Goal: Answer question/provide support

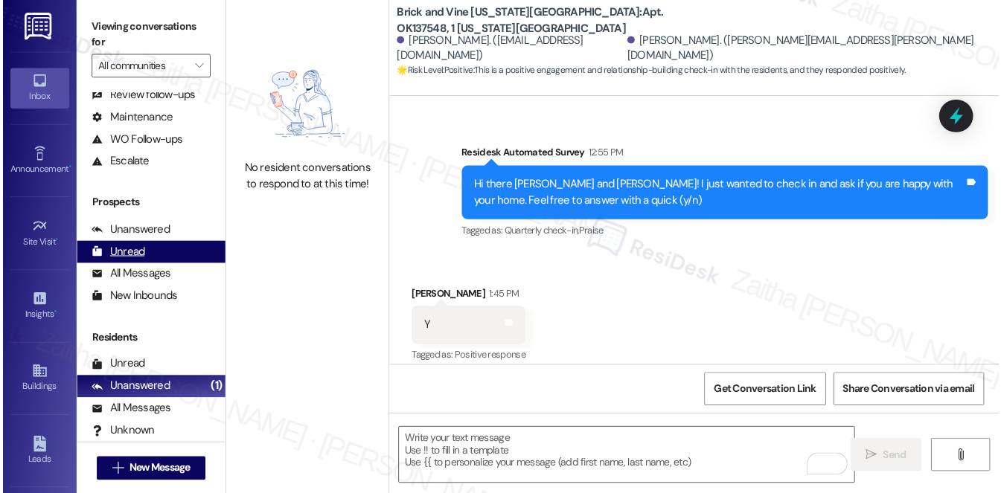
scroll to position [174, 0]
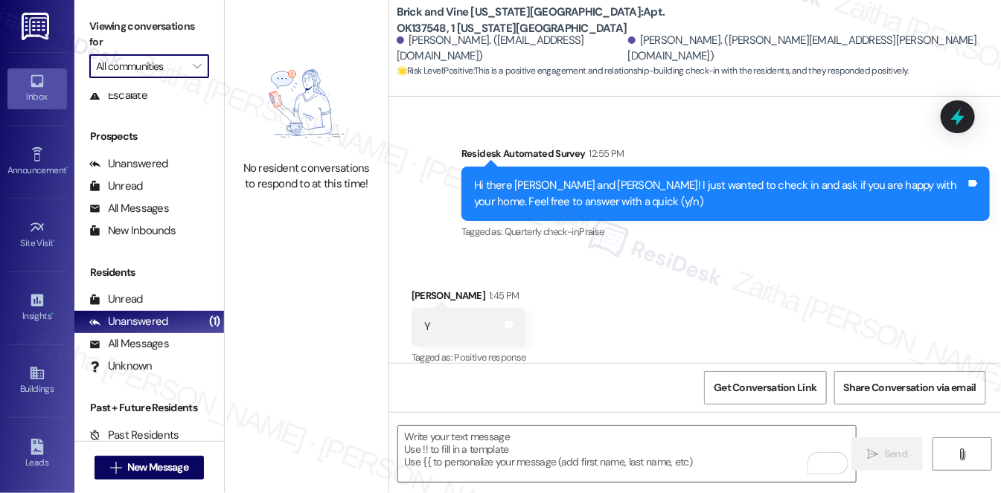
click at [155, 67] on input "All communities" at bounding box center [140, 66] width 89 height 24
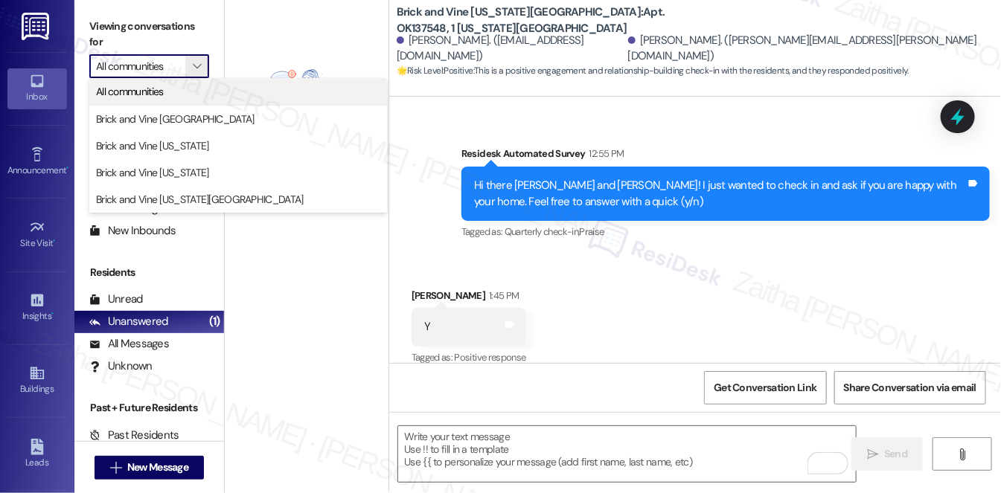
click at [159, 97] on span "All communities" at bounding box center [130, 91] width 68 height 15
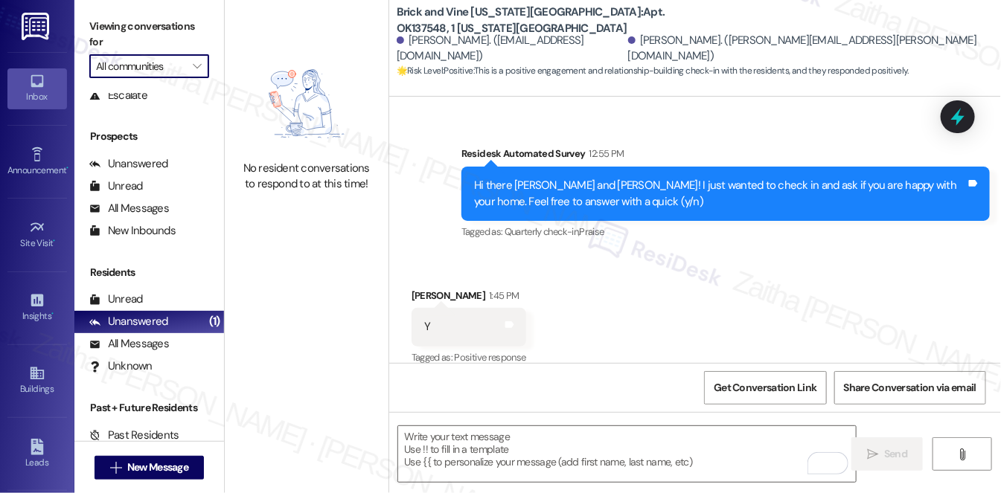
click at [160, 68] on input "All communities" at bounding box center [140, 66] width 89 height 24
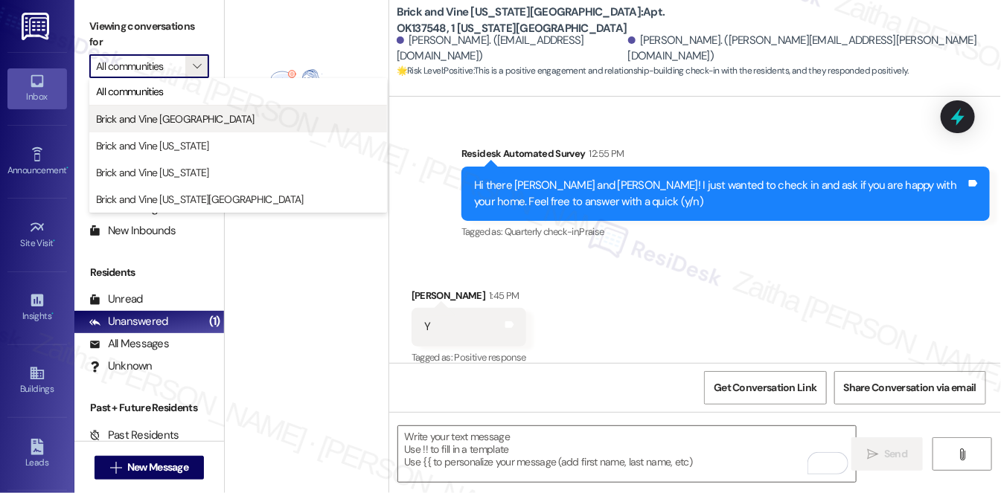
click at [159, 128] on button "Brick and Vine [GEOGRAPHIC_DATA]" at bounding box center [238, 119] width 298 height 27
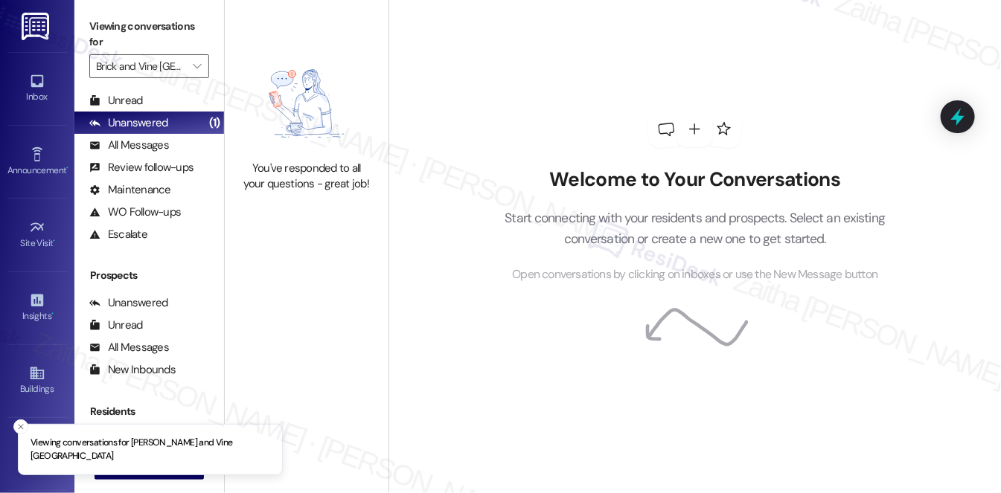
scroll to position [177, 0]
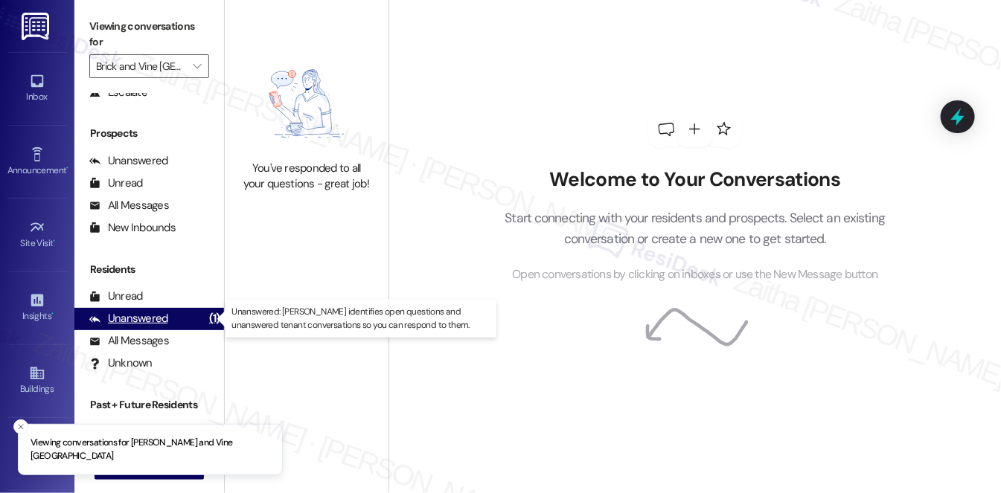
click at [141, 322] on div "Unanswered" at bounding box center [128, 319] width 79 height 16
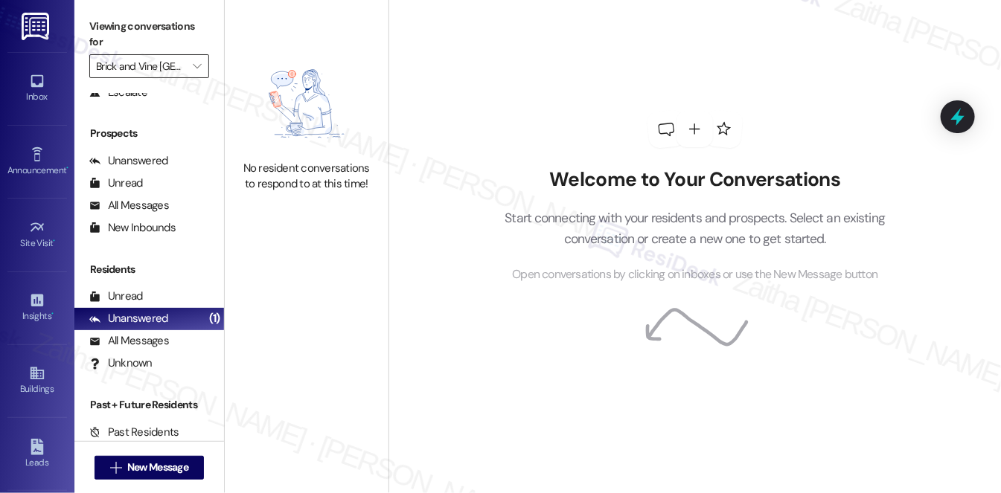
click at [159, 67] on input "Brick and Vine [GEOGRAPHIC_DATA]" at bounding box center [140, 66] width 89 height 24
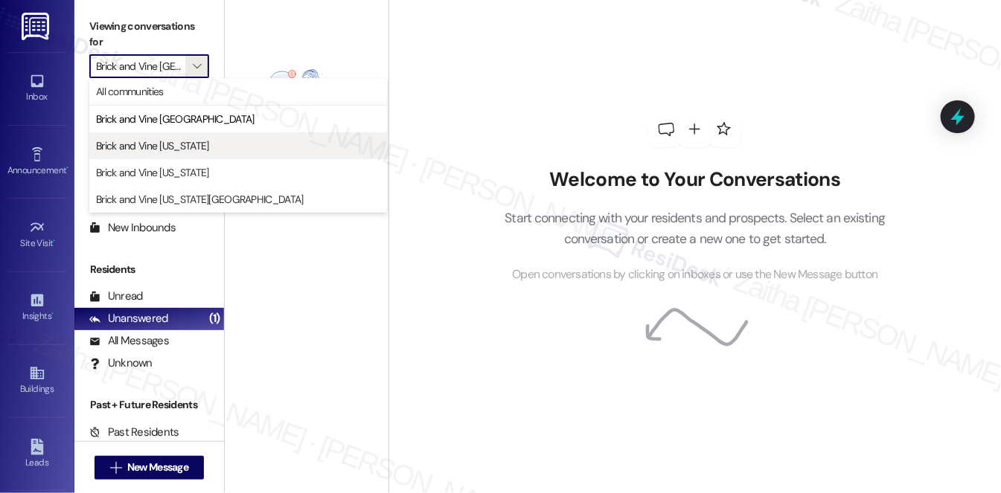
click at [176, 141] on span "Brick and Vine [US_STATE]" at bounding box center [152, 145] width 113 height 15
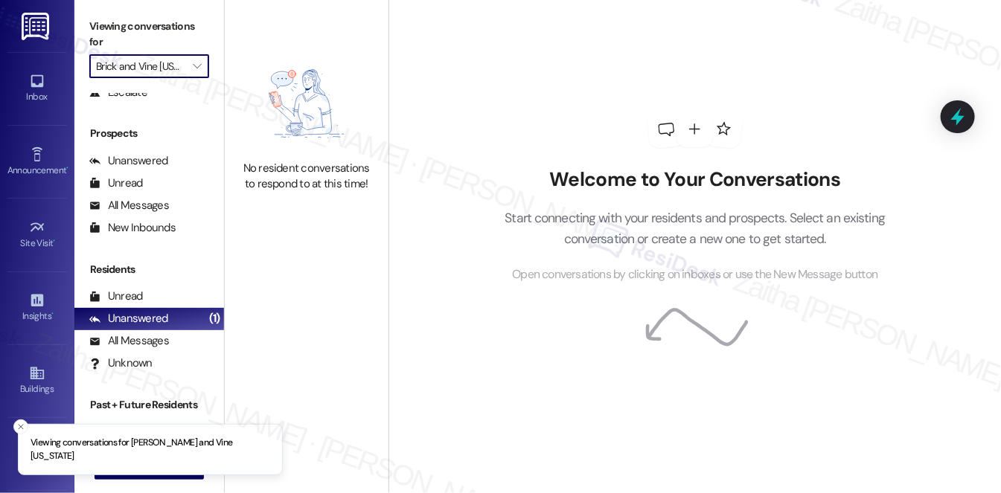
click at [181, 66] on input "Brick and Vine [US_STATE]" at bounding box center [140, 66] width 89 height 24
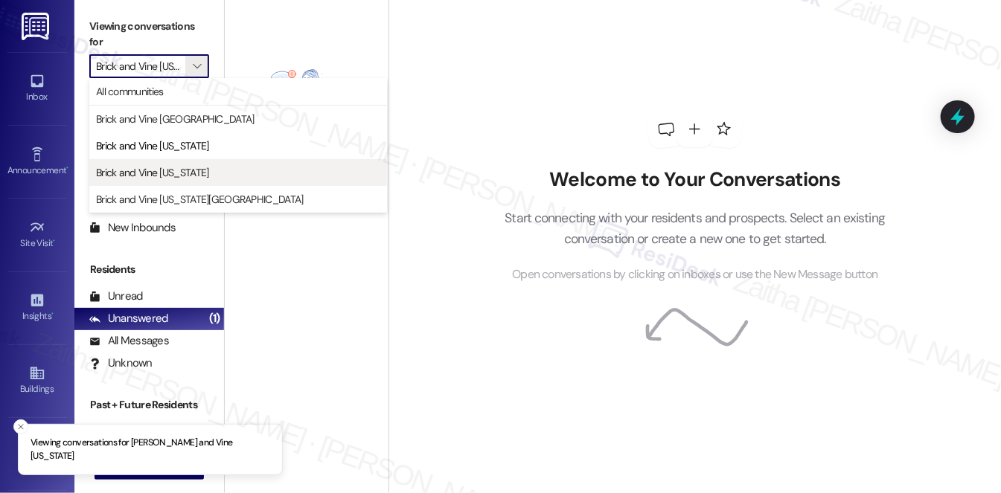
click at [182, 176] on span "Brick and Vine [US_STATE]" at bounding box center [238, 172] width 284 height 15
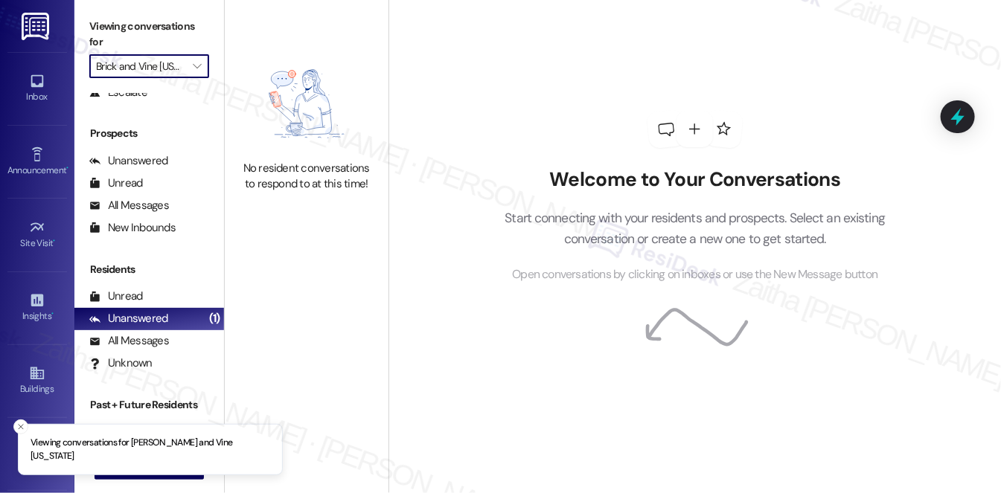
click at [173, 58] on input "Brick and Vine [US_STATE]" at bounding box center [140, 66] width 89 height 24
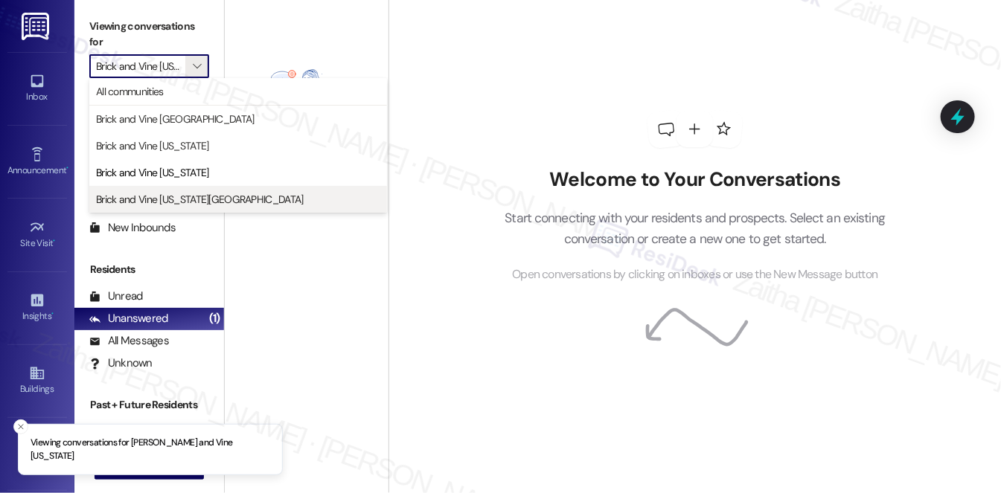
click at [209, 204] on span "Brick and Vine [US_STATE][GEOGRAPHIC_DATA]" at bounding box center [200, 199] width 208 height 15
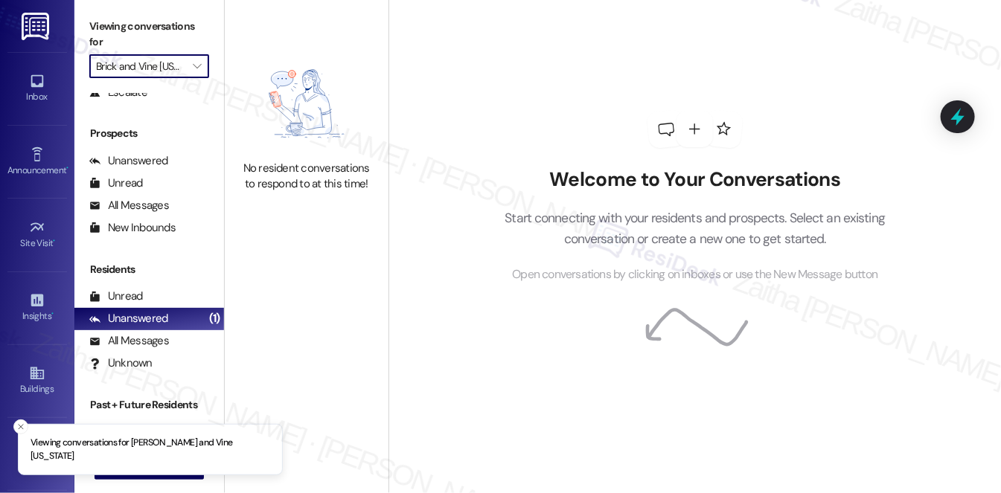
type input "Brick and Vine [US_STATE][GEOGRAPHIC_DATA]"
click at [182, 54] on input "Brick and Vine [US_STATE][GEOGRAPHIC_DATA]" at bounding box center [140, 66] width 89 height 24
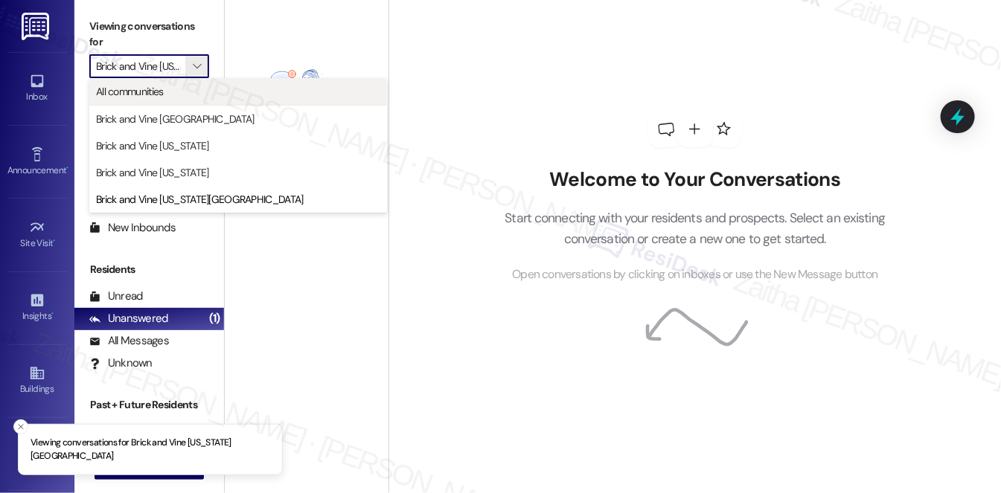
click at [143, 89] on span "All communities" at bounding box center [130, 91] width 68 height 15
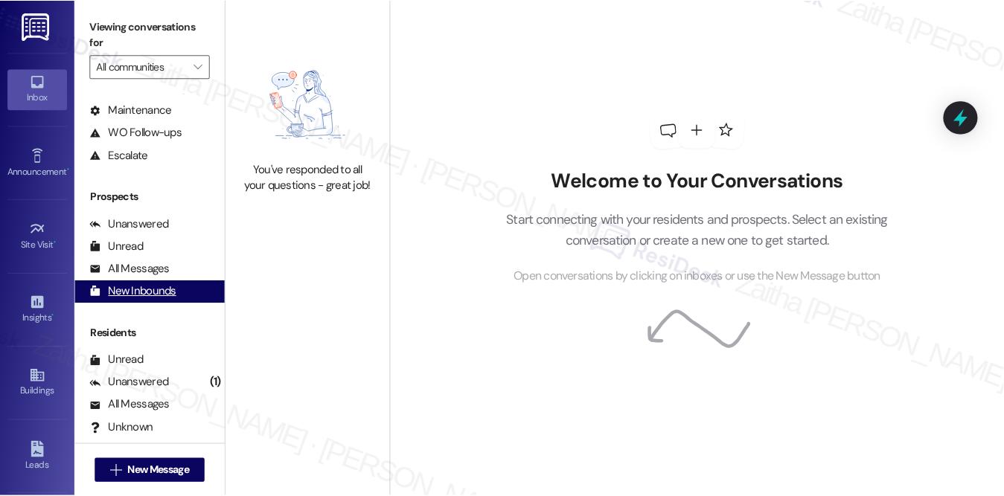
scroll to position [177, 0]
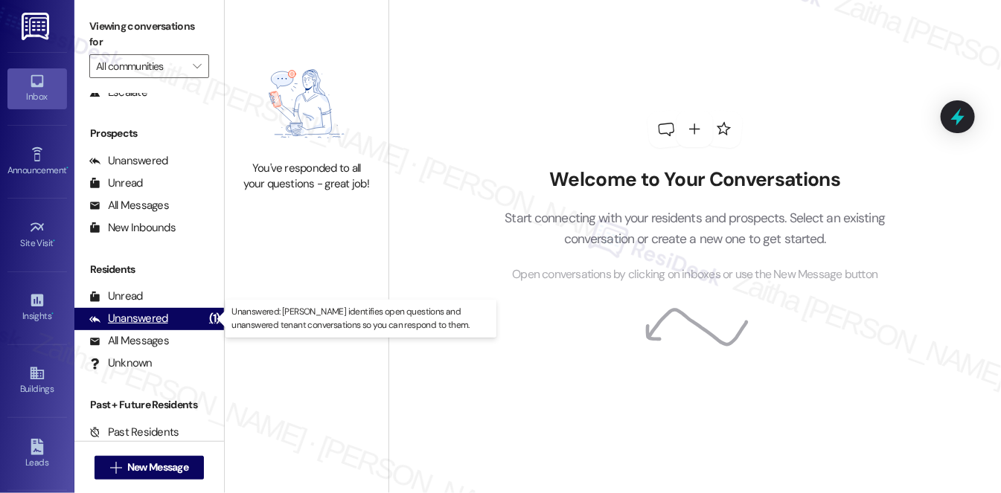
click at [164, 322] on div "Unanswered" at bounding box center [128, 319] width 79 height 16
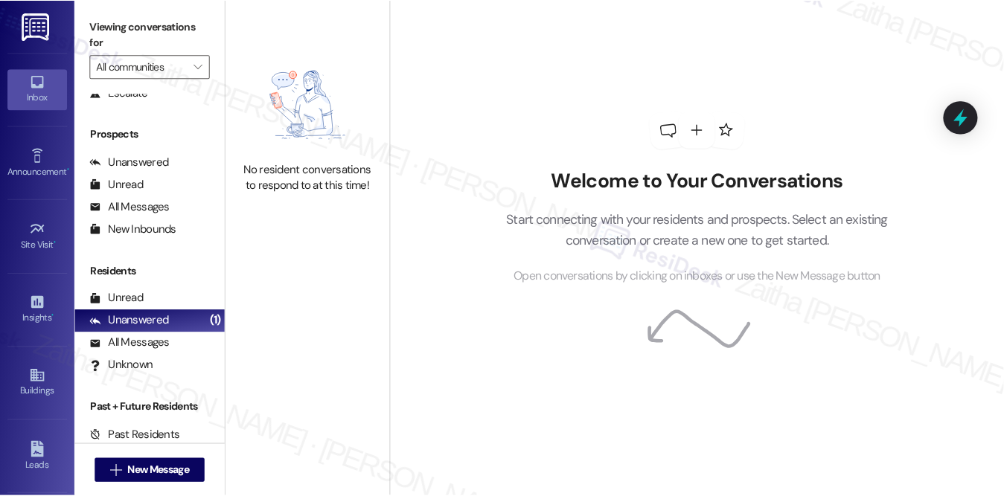
scroll to position [175, 0]
